Goal: Browse casually: Explore the website without a specific task or goal

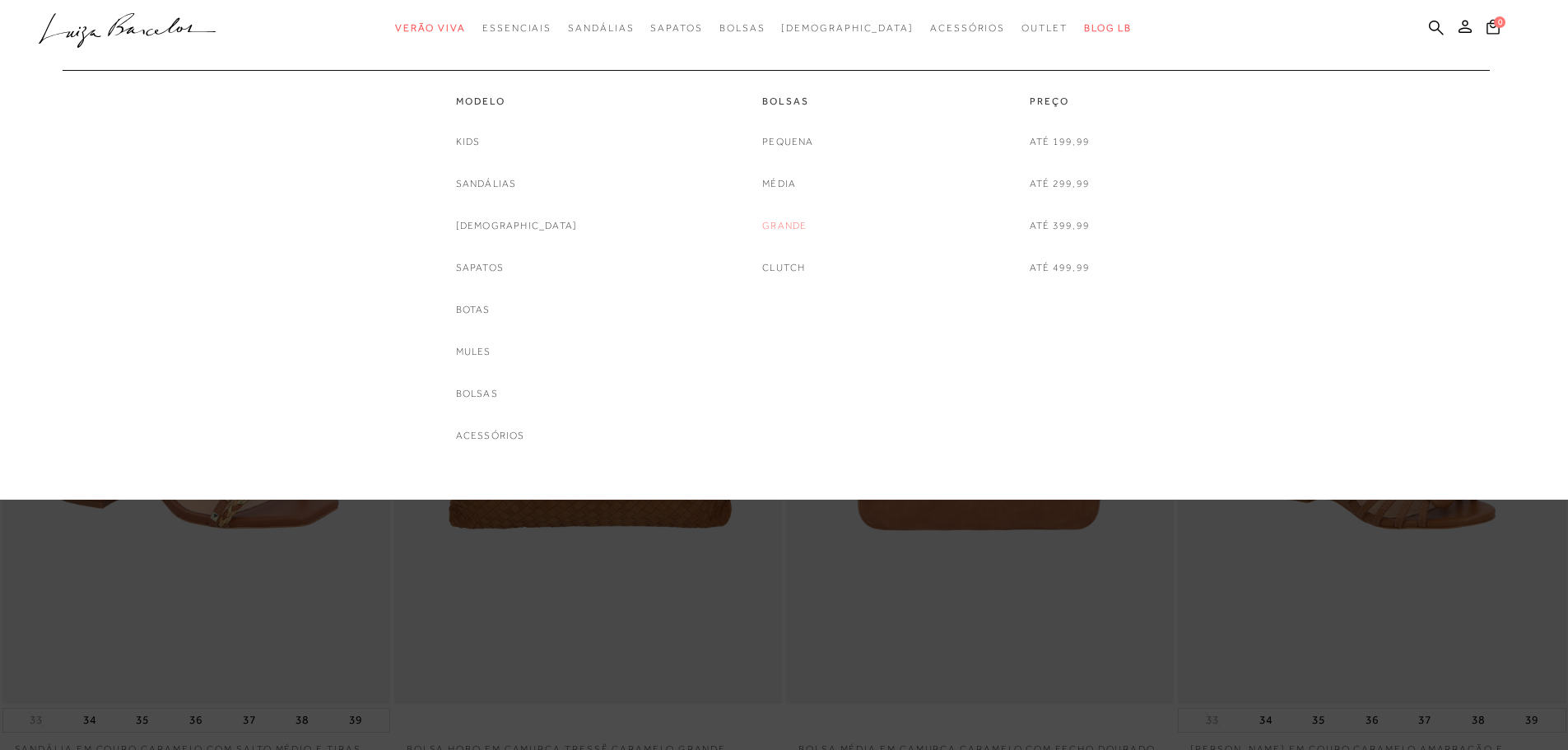
click at [789, 226] on link "Grande" at bounding box center [784, 225] width 44 height 18
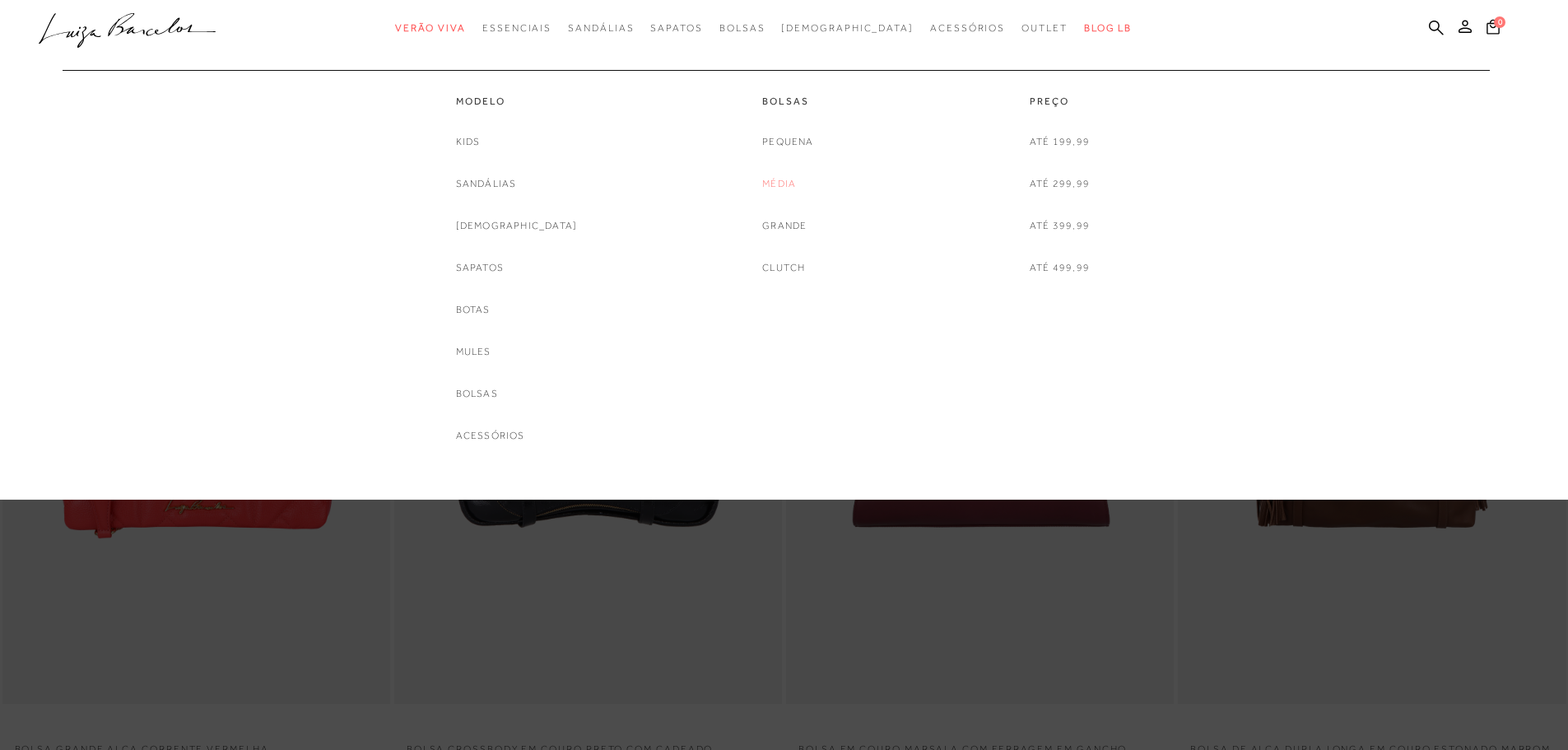
click at [782, 188] on link "Média" at bounding box center [779, 184] width 34 height 18
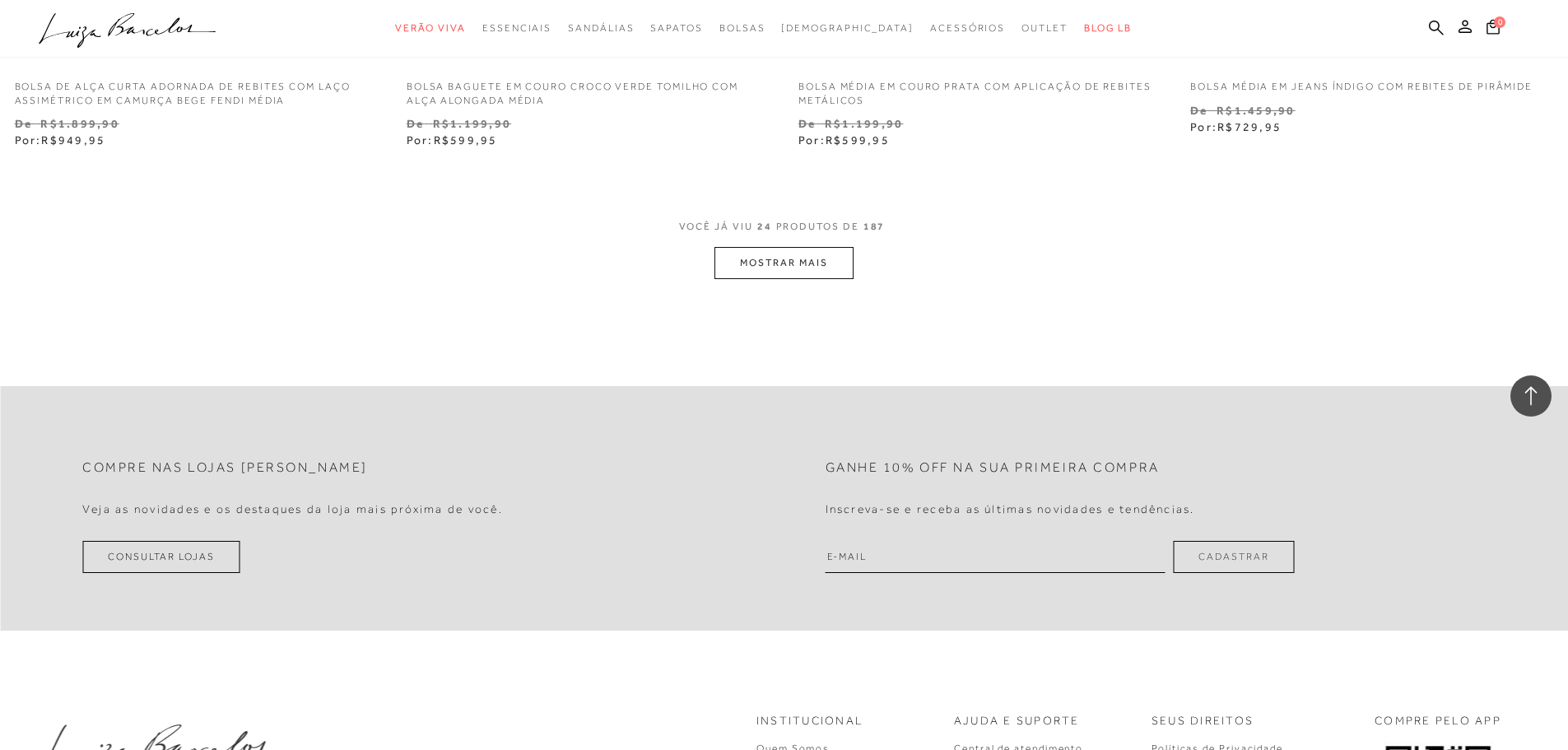
scroll to position [4197, 0]
click at [782, 262] on button "MOSTRAR MAIS" at bounding box center [783, 259] width 138 height 32
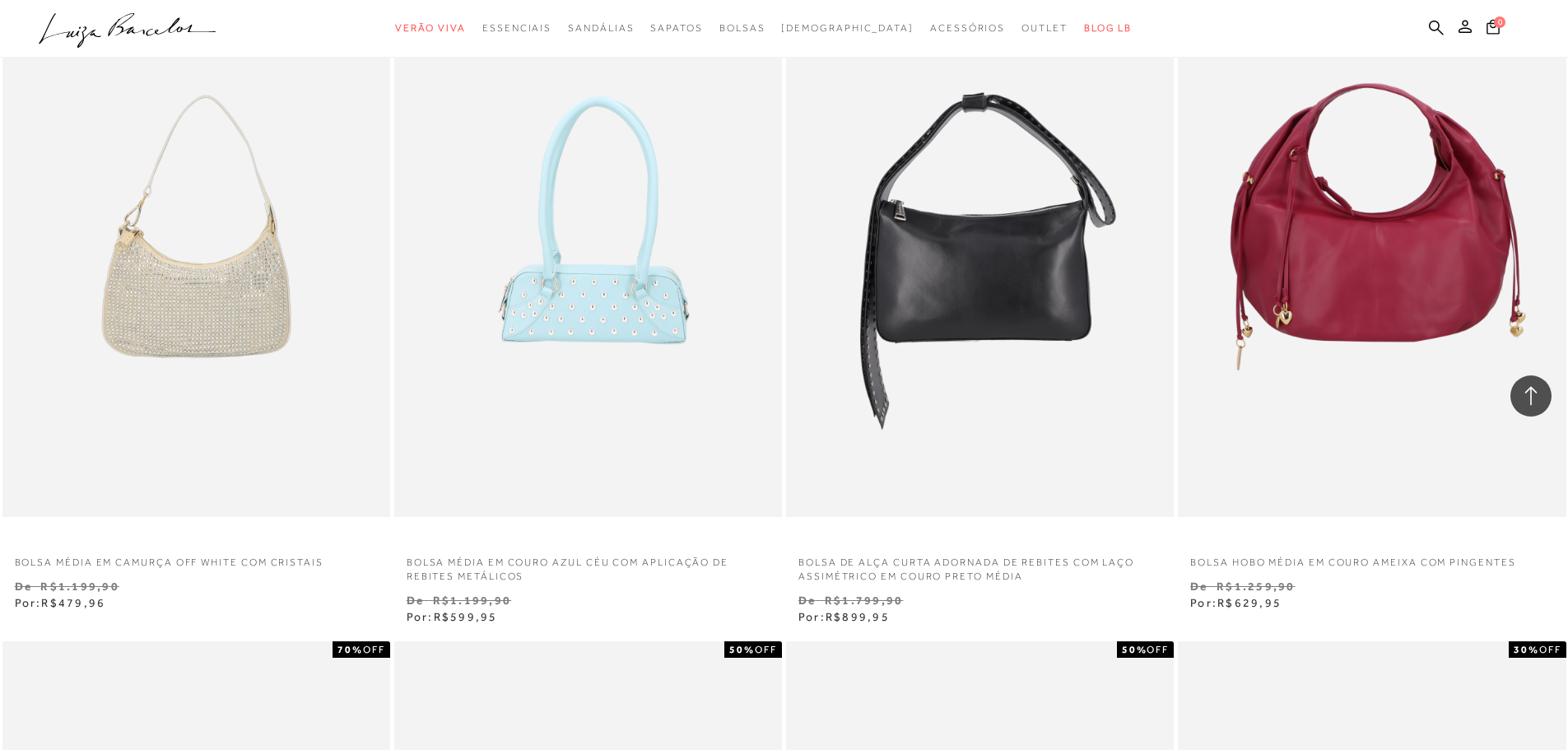
scroll to position [5266, 0]
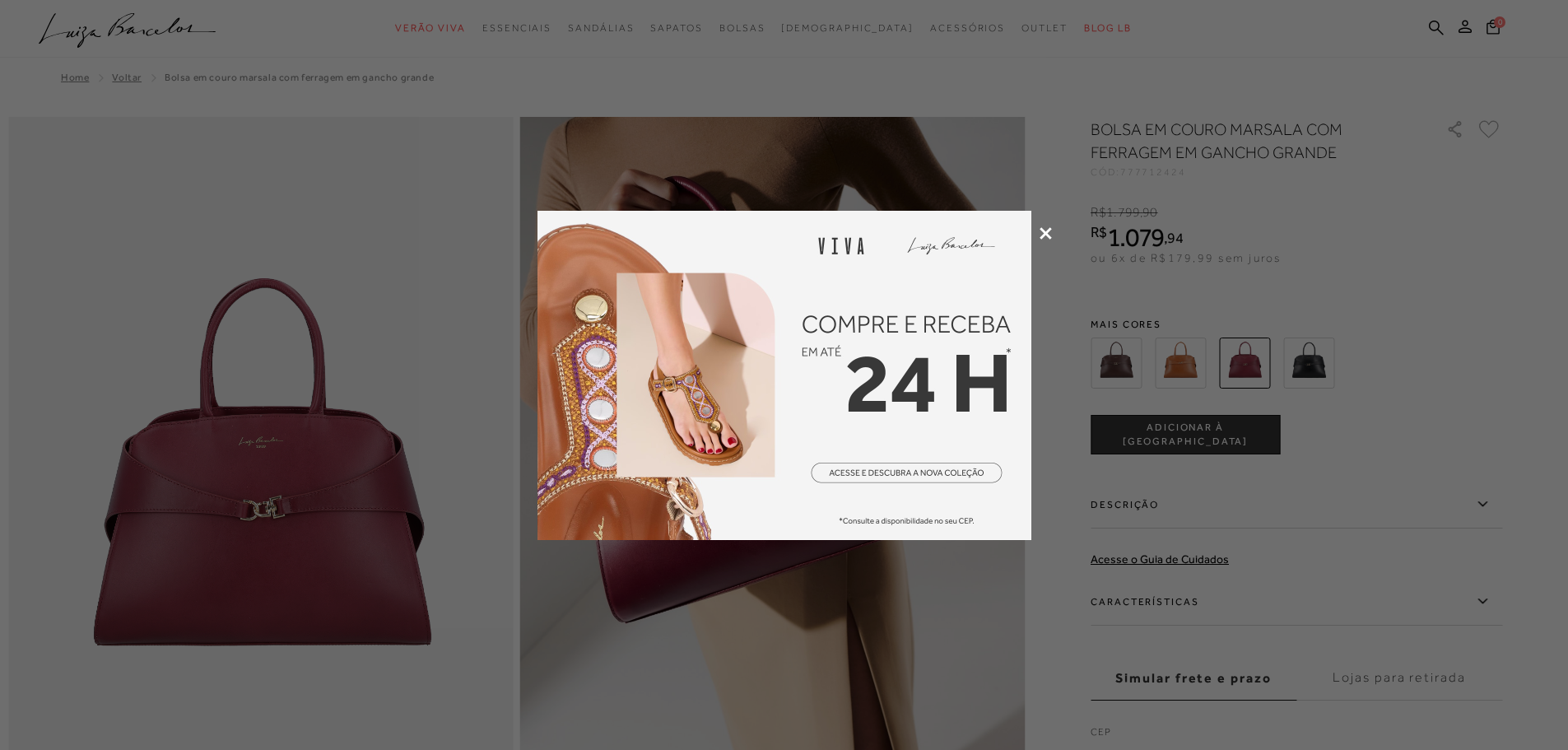
click at [1044, 233] on icon at bounding box center [1045, 233] width 13 height 13
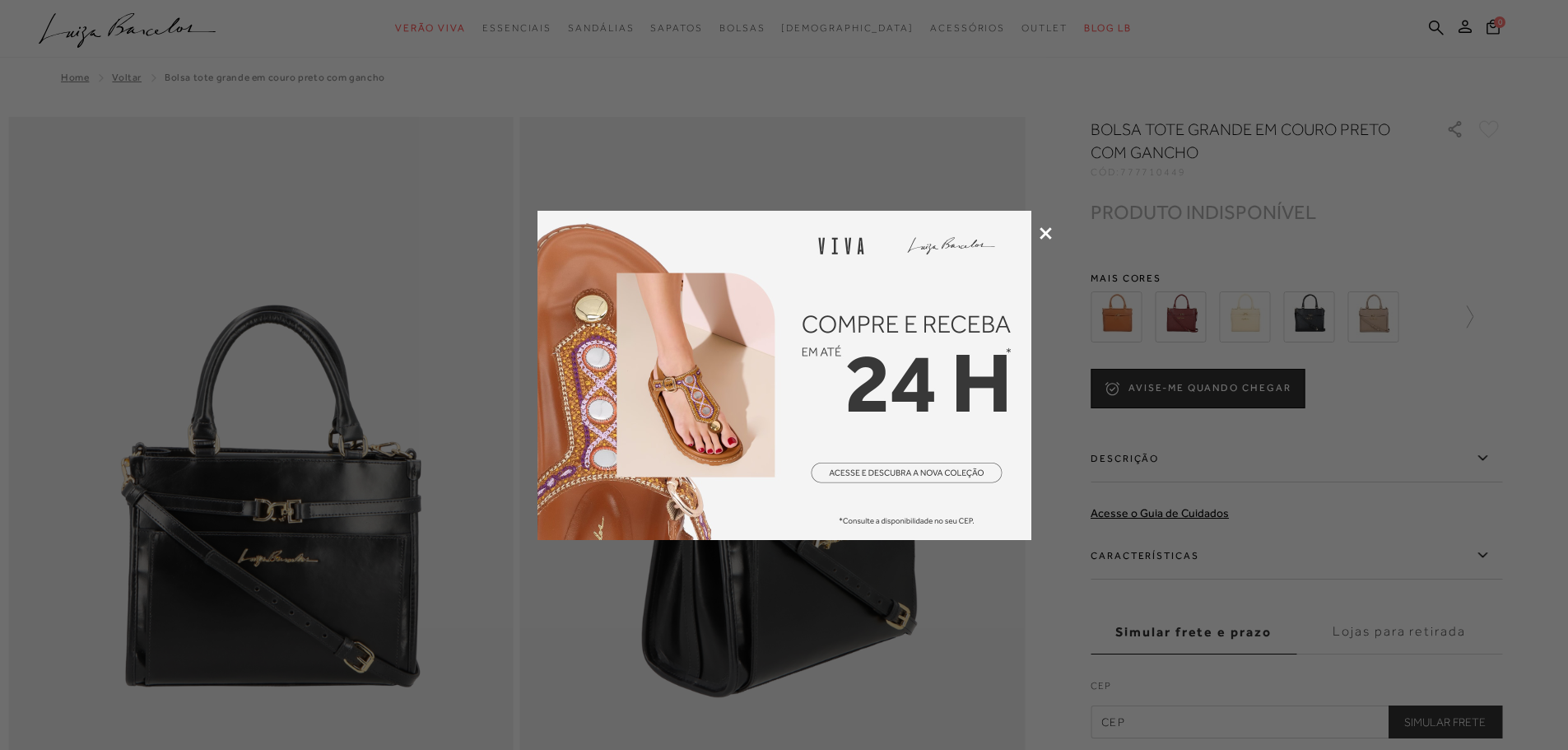
click at [1054, 231] on div at bounding box center [784, 375] width 1568 height 750
click at [1048, 229] on icon at bounding box center [1045, 233] width 13 height 13
